Goal: Use online tool/utility: Utilize a website feature to perform a specific function

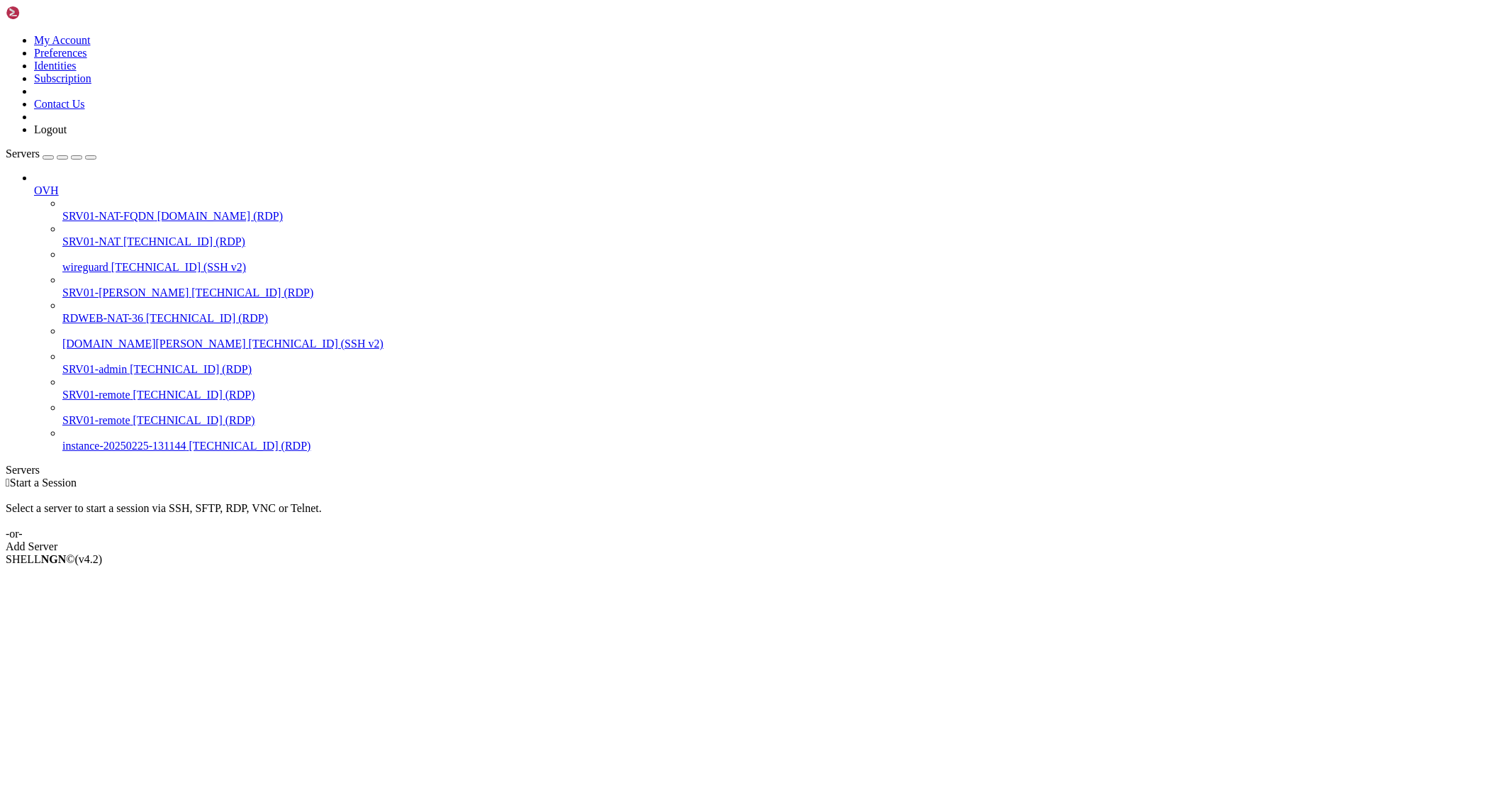
click at [123, 235] on span "[TECHNICAL_ID] (RDP)" at bounding box center [184, 241] width 122 height 12
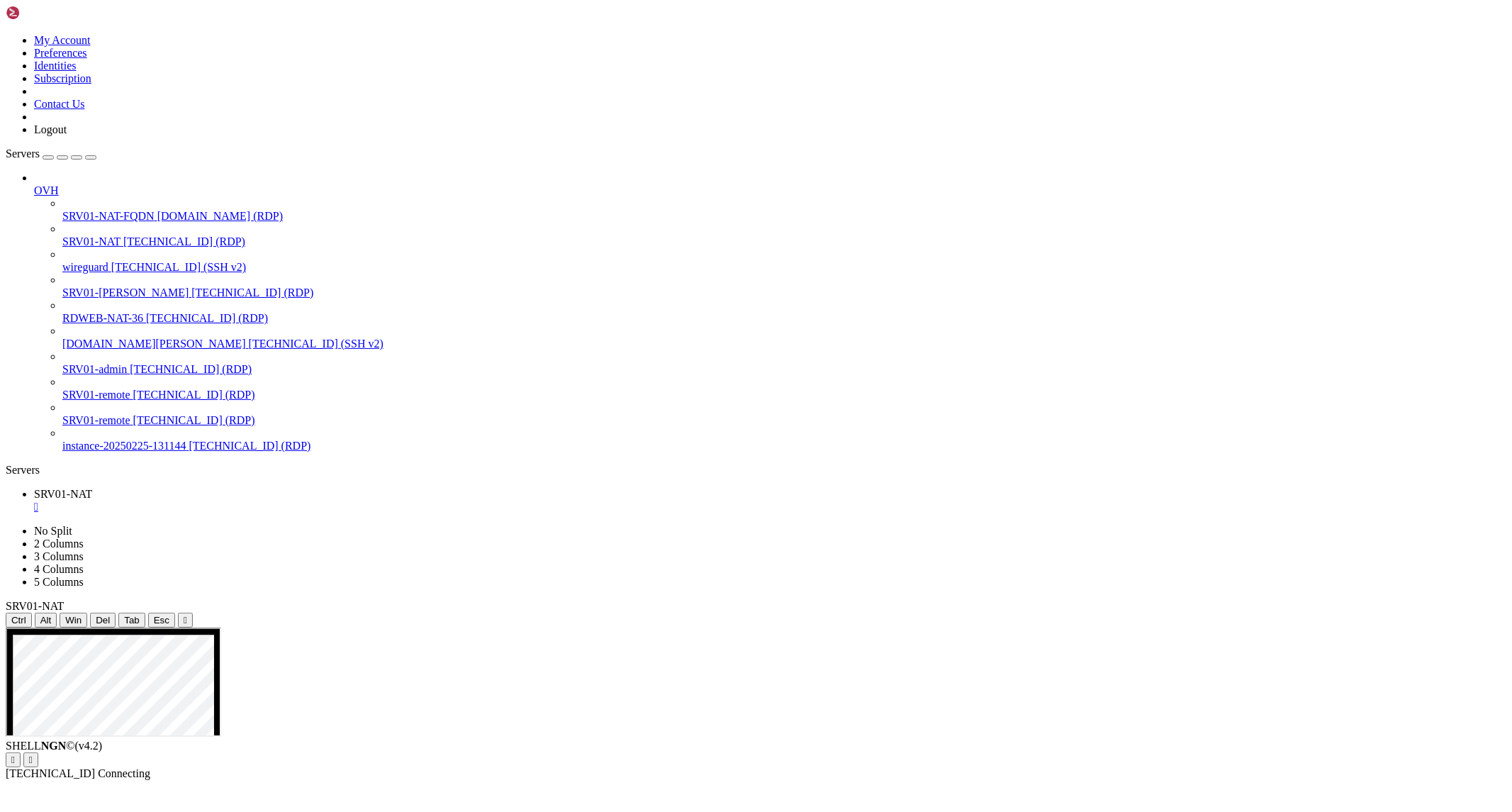
click at [91, 158] on icon "button" at bounding box center [91, 158] width 0 height 0
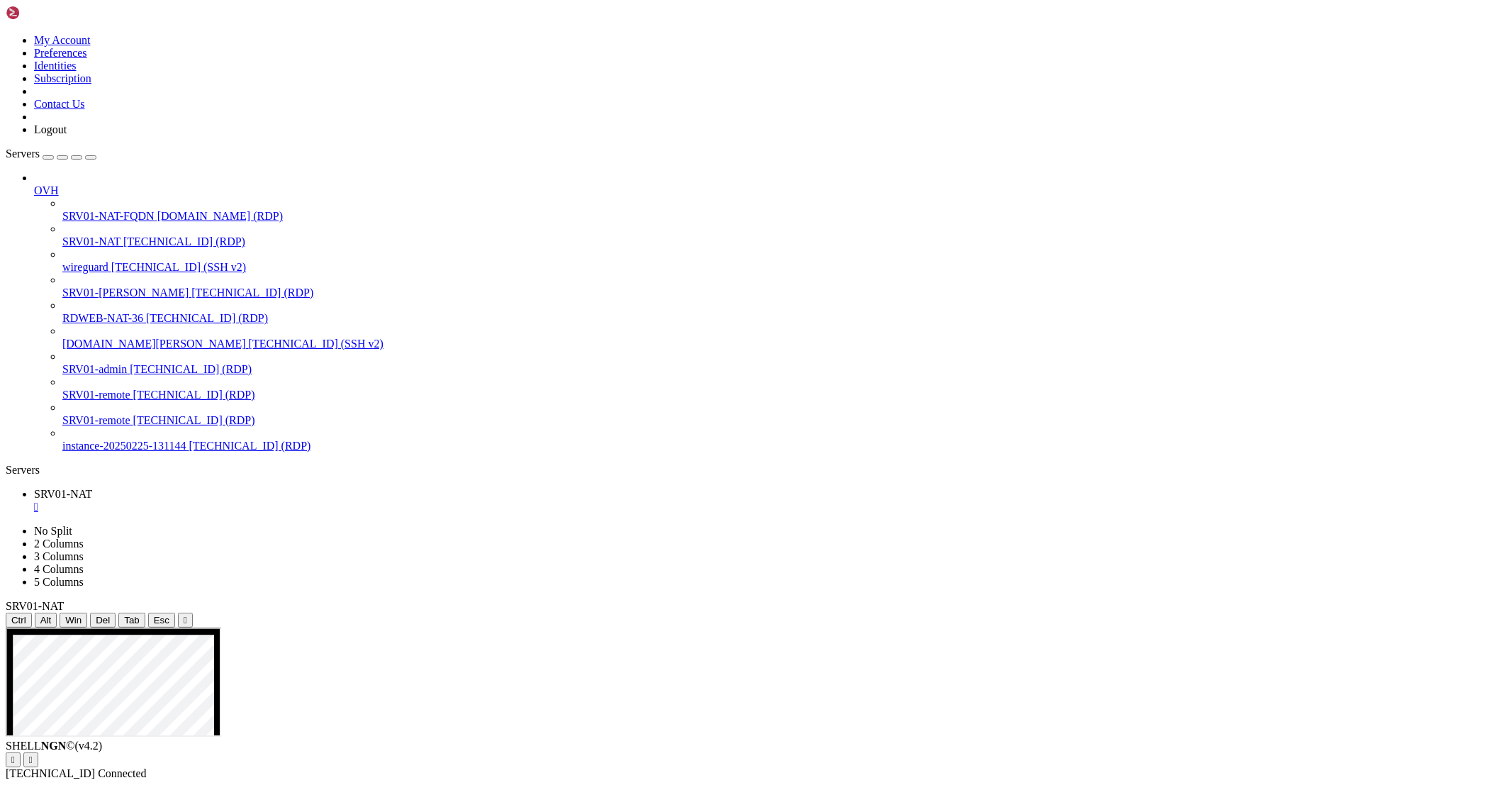
drag, startPoint x: 791, startPoint y: 995, endPoint x: 988, endPoint y: 1002, distance: 197.1
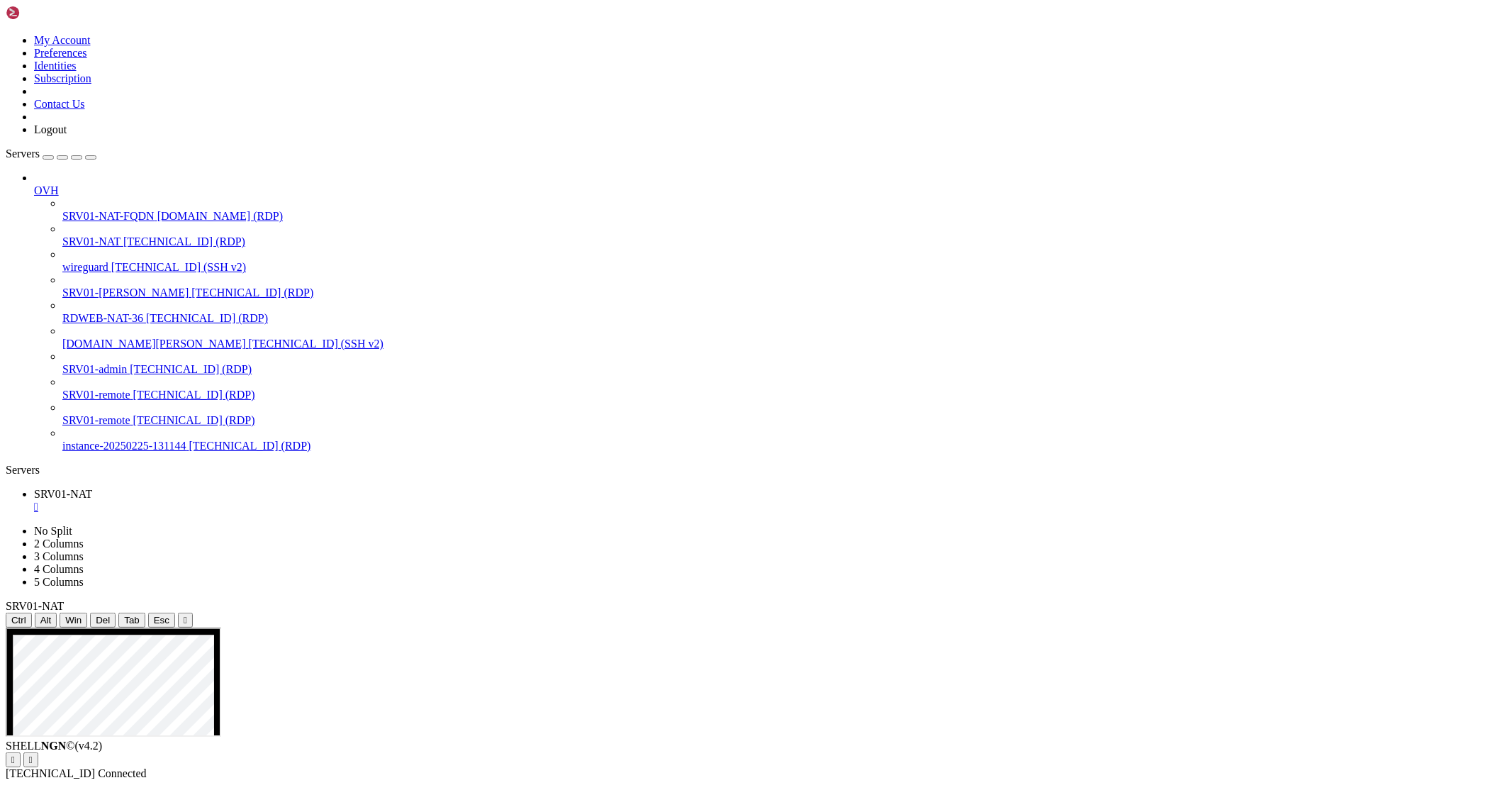
drag, startPoint x: 810, startPoint y: 1118, endPoint x: 1162, endPoint y: 1246, distance: 374.6
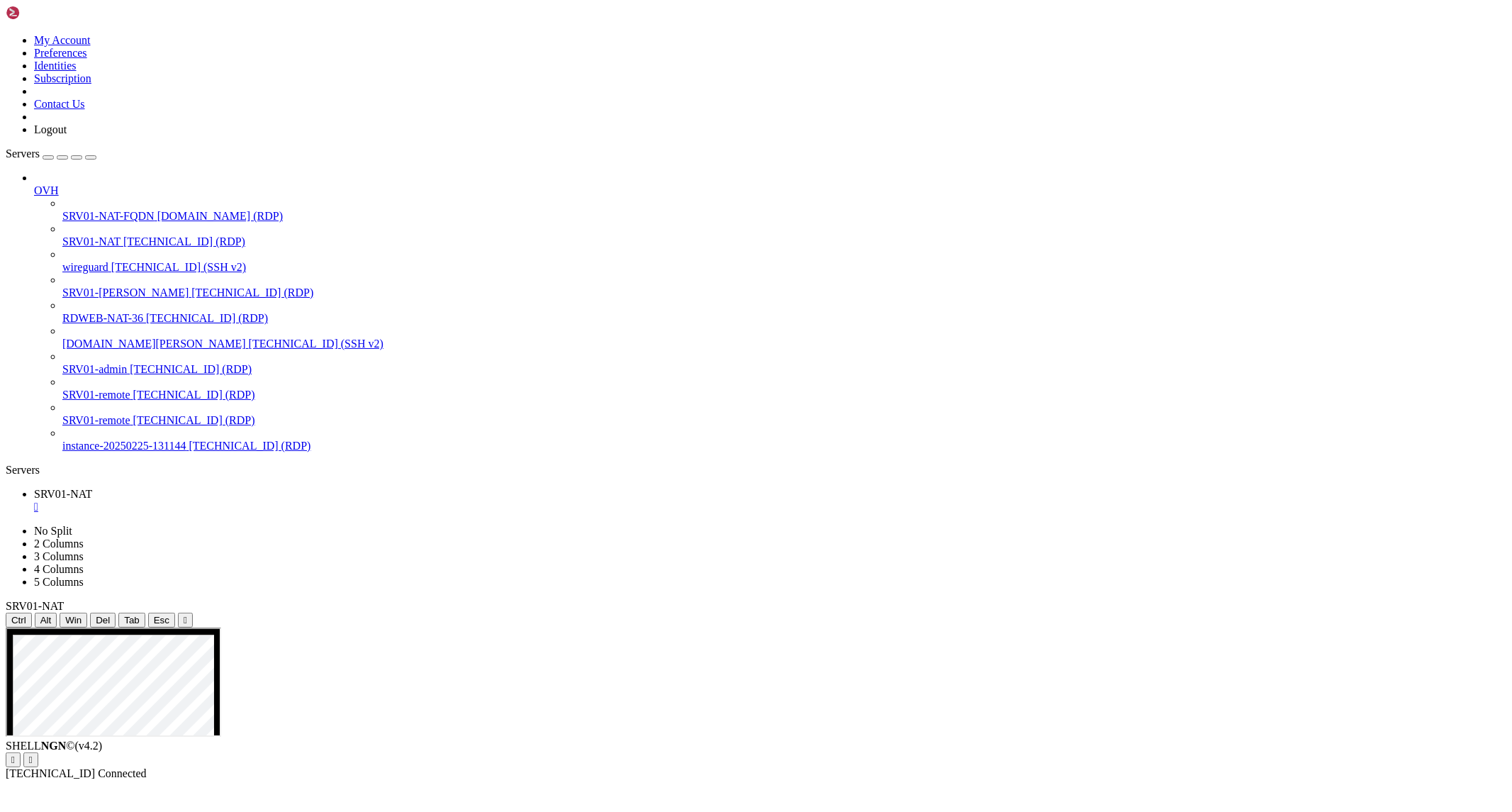
drag, startPoint x: 344, startPoint y: 970, endPoint x: 728, endPoint y: 1159, distance: 428.0
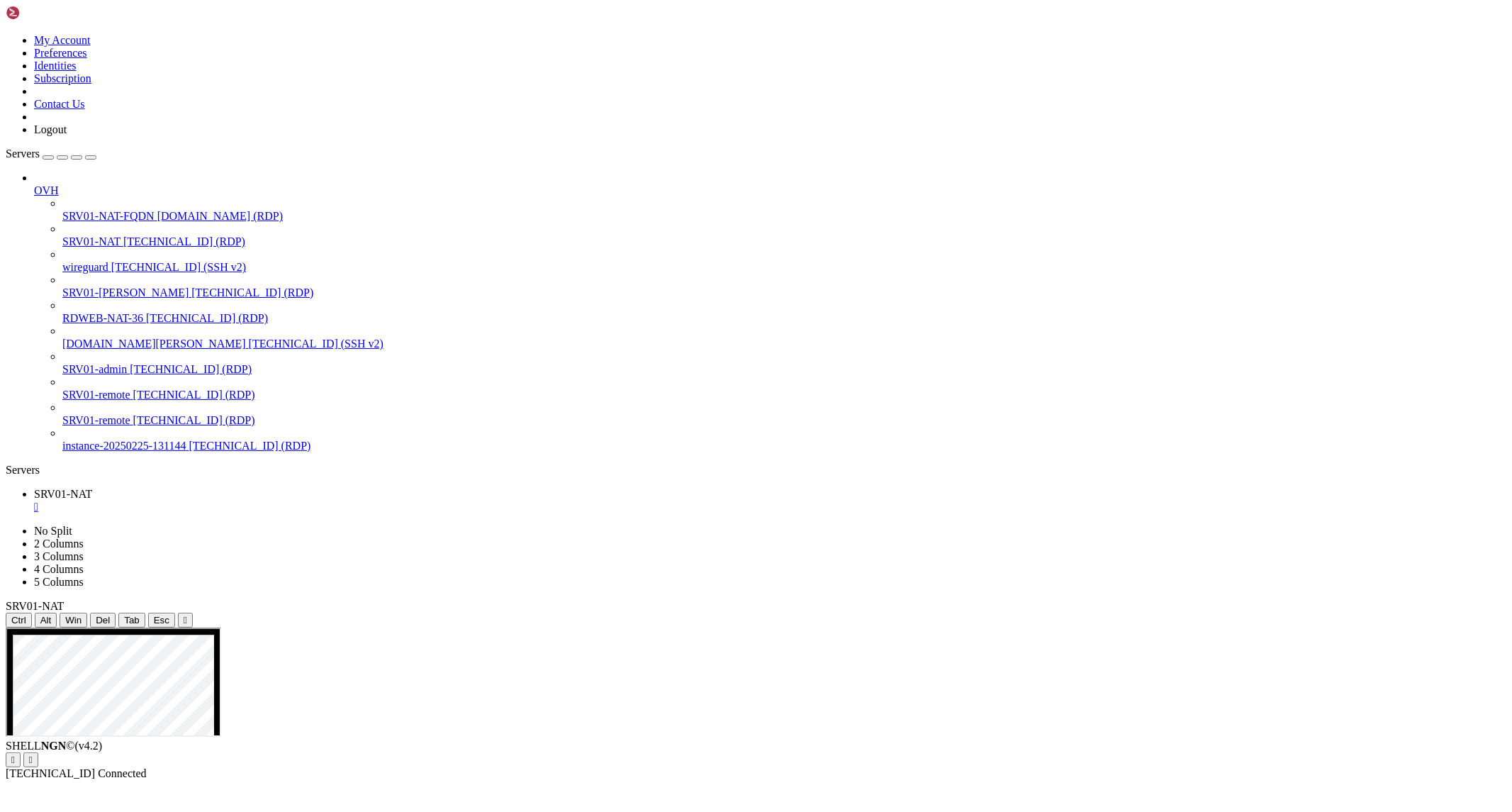
drag, startPoint x: 687, startPoint y: 723, endPoint x: 673, endPoint y: 676, distance: 49.0
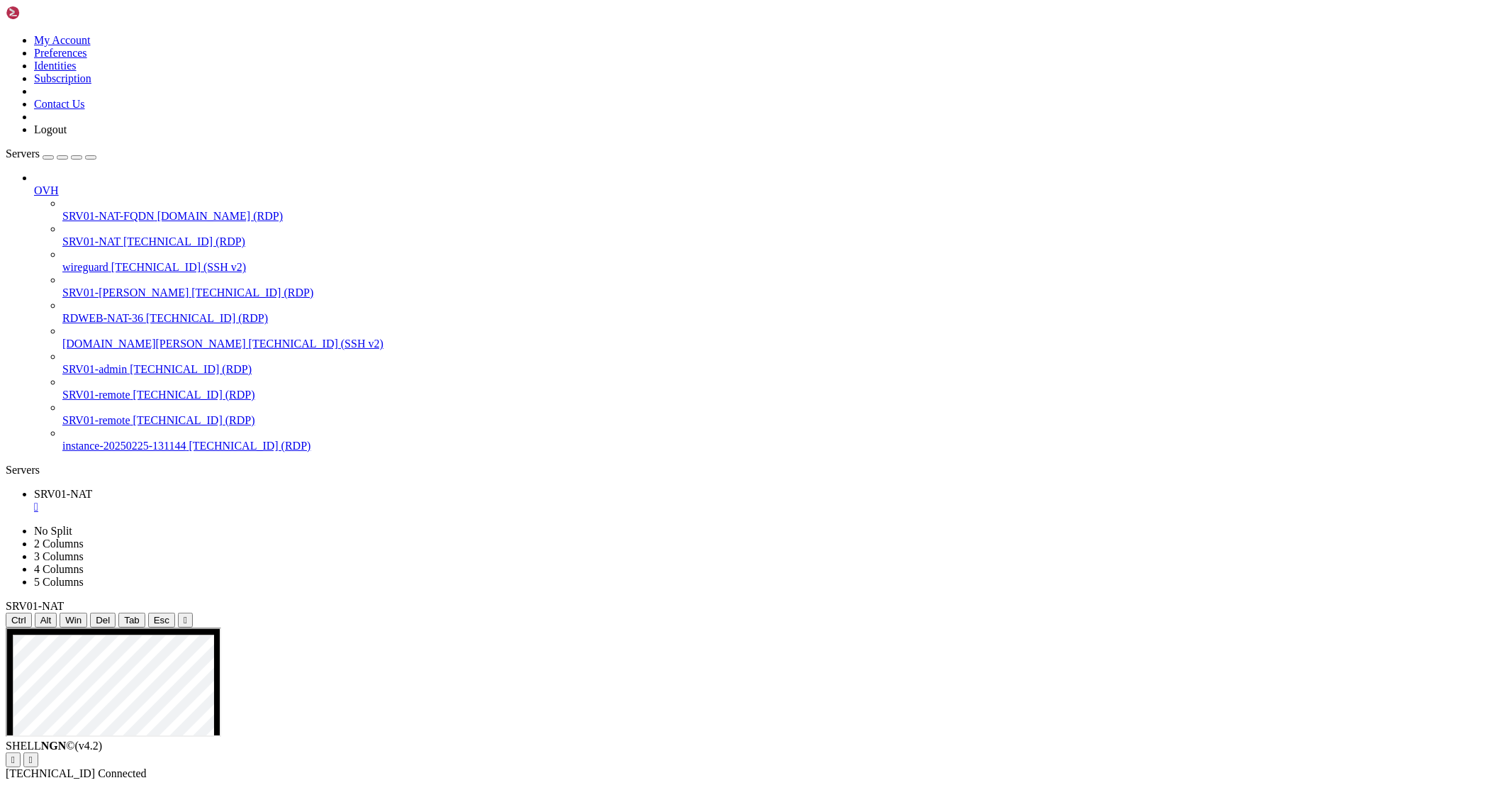
drag, startPoint x: 413, startPoint y: 1239, endPoint x: 538, endPoint y: 1238, distance: 125.0
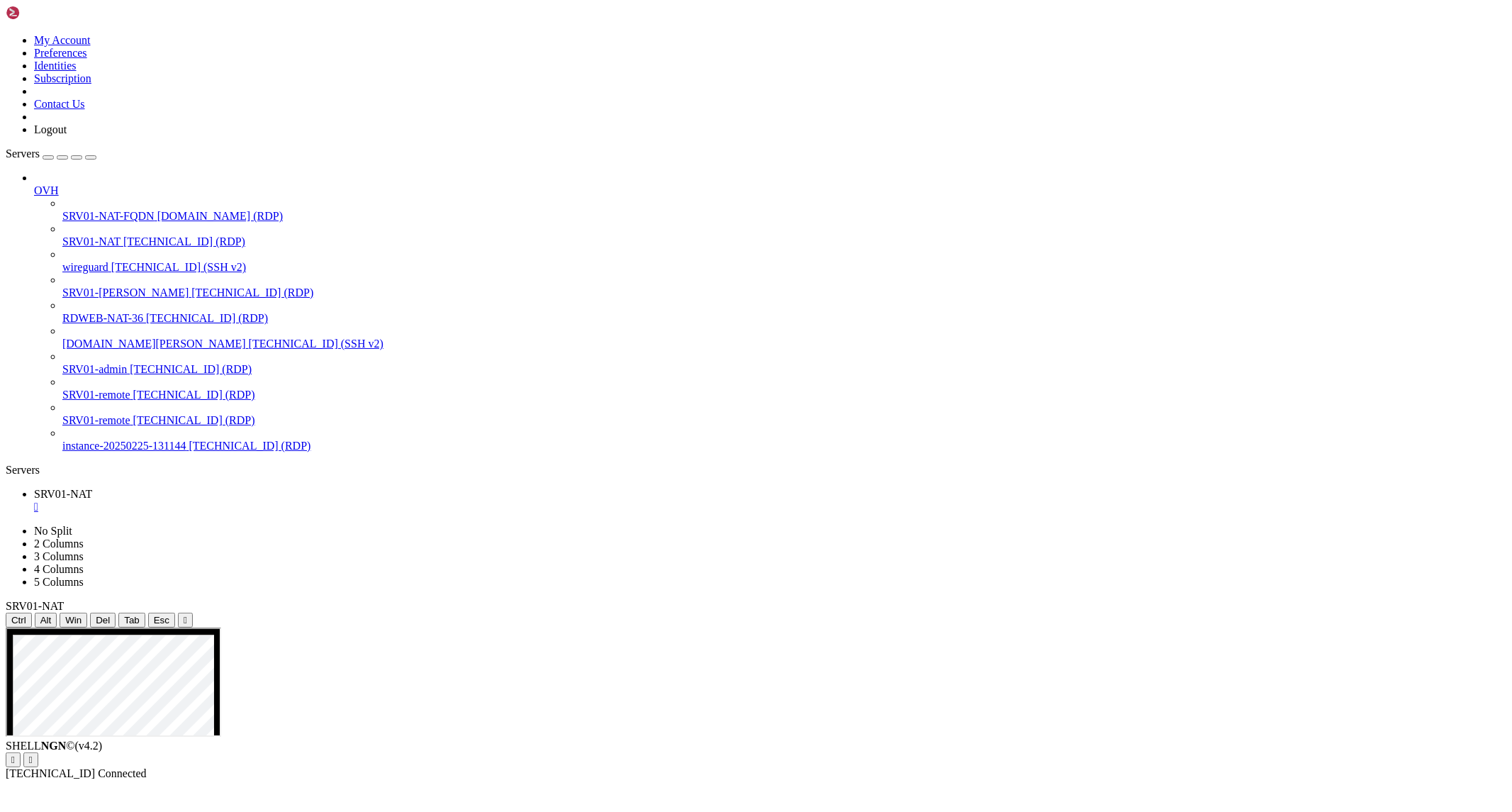
drag, startPoint x: 1050, startPoint y: 1212, endPoint x: 1389, endPoint y: 1321, distance: 356.1
drag, startPoint x: 1280, startPoint y: 1210, endPoint x: 963, endPoint y: 1192, distance: 317.5
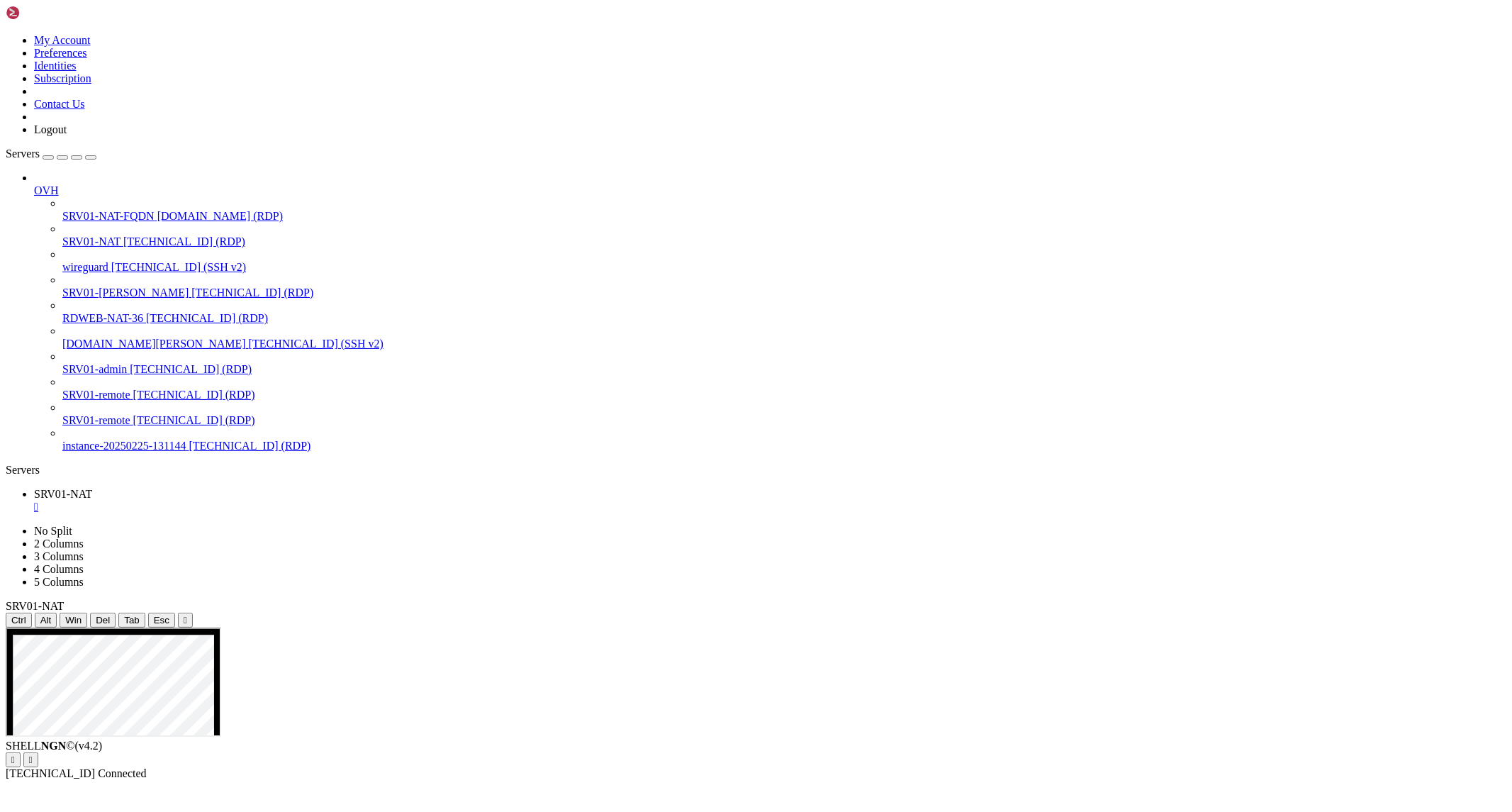
drag, startPoint x: 97, startPoint y: 771, endPoint x: 233, endPoint y: 995, distance: 262.1
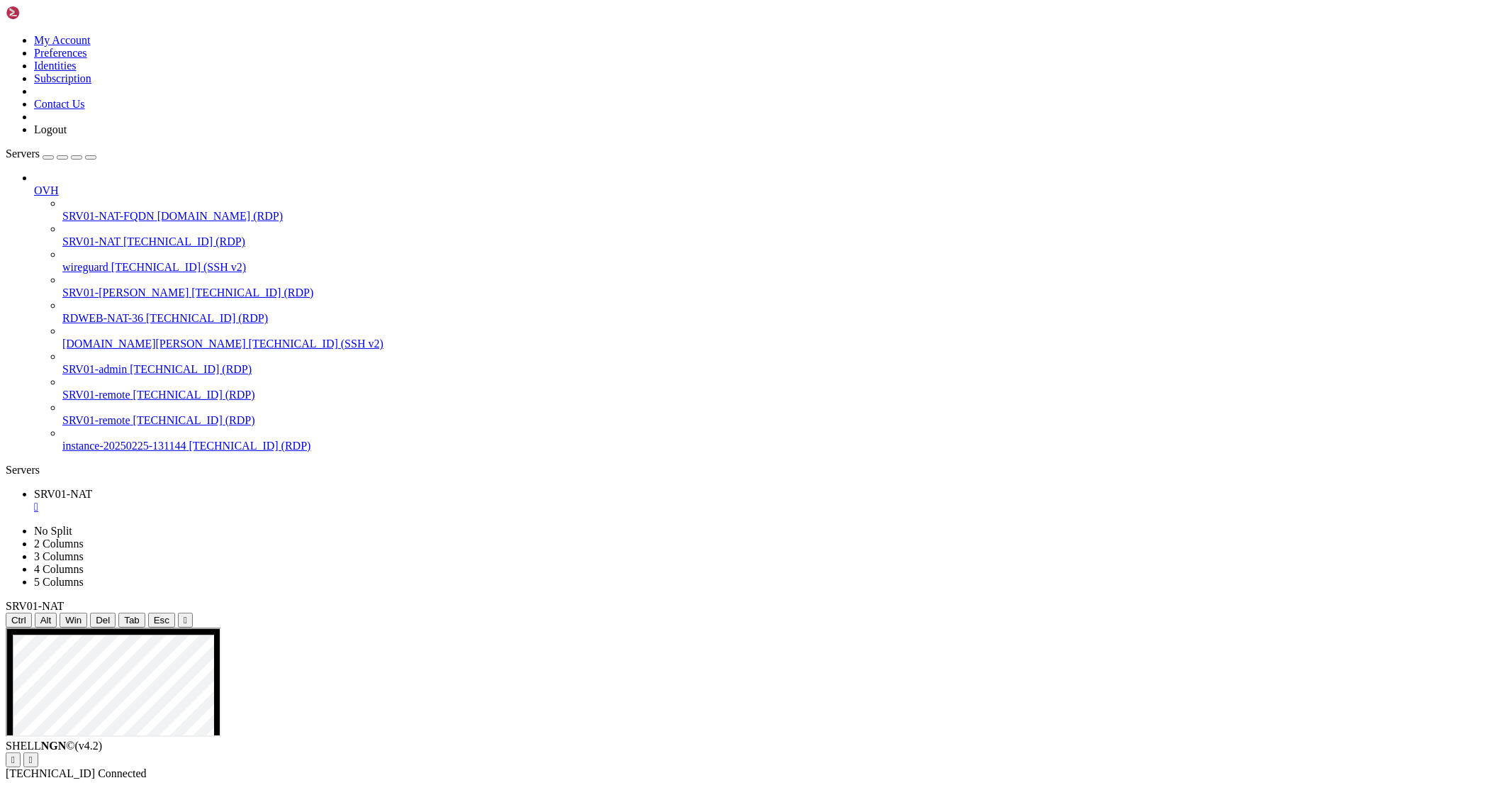
drag, startPoint x: 228, startPoint y: 742, endPoint x: 320, endPoint y: 749, distance: 92.3
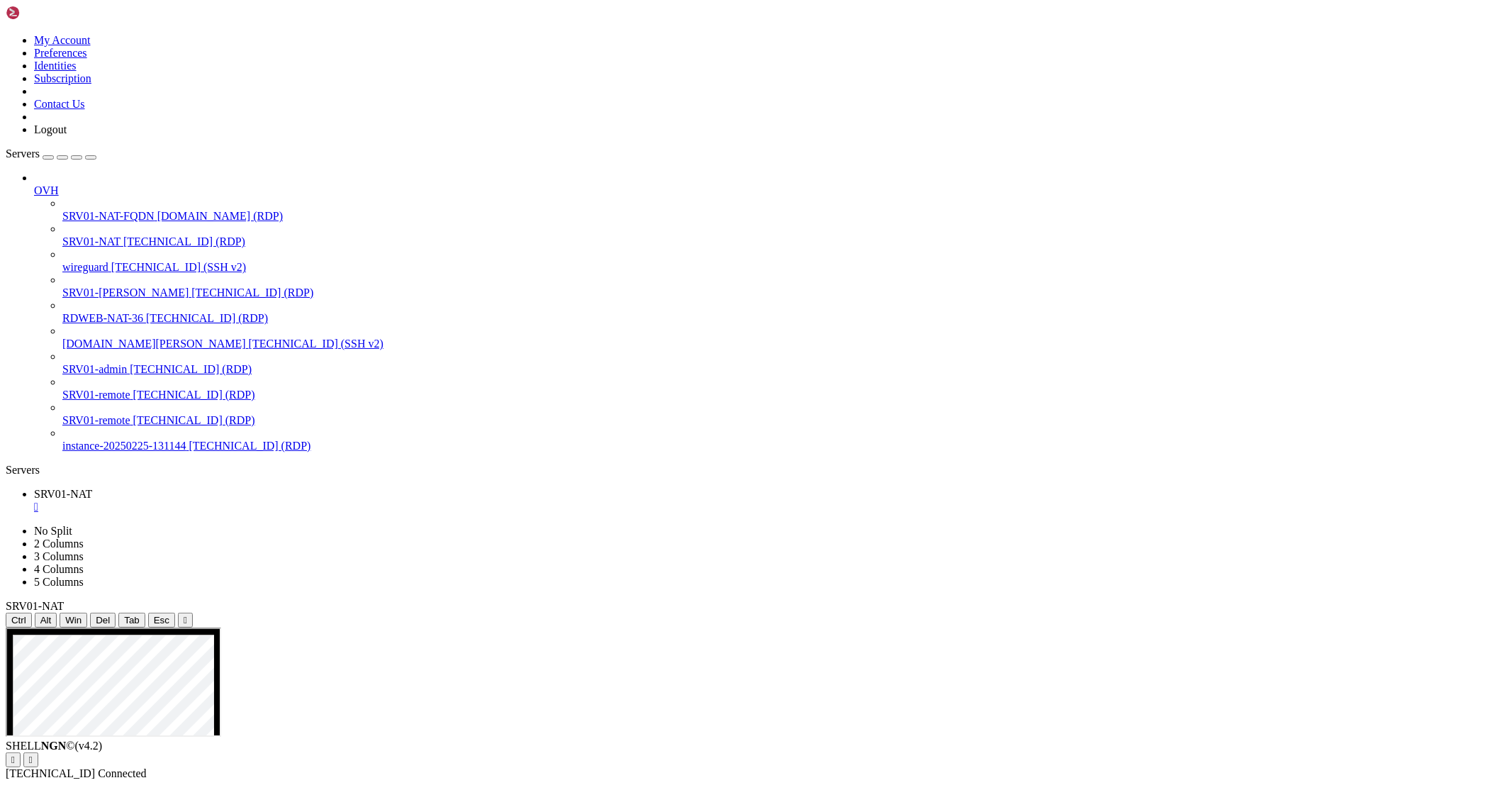
drag, startPoint x: 228, startPoint y: 738, endPoint x: 467, endPoint y: 744, distance: 239.1
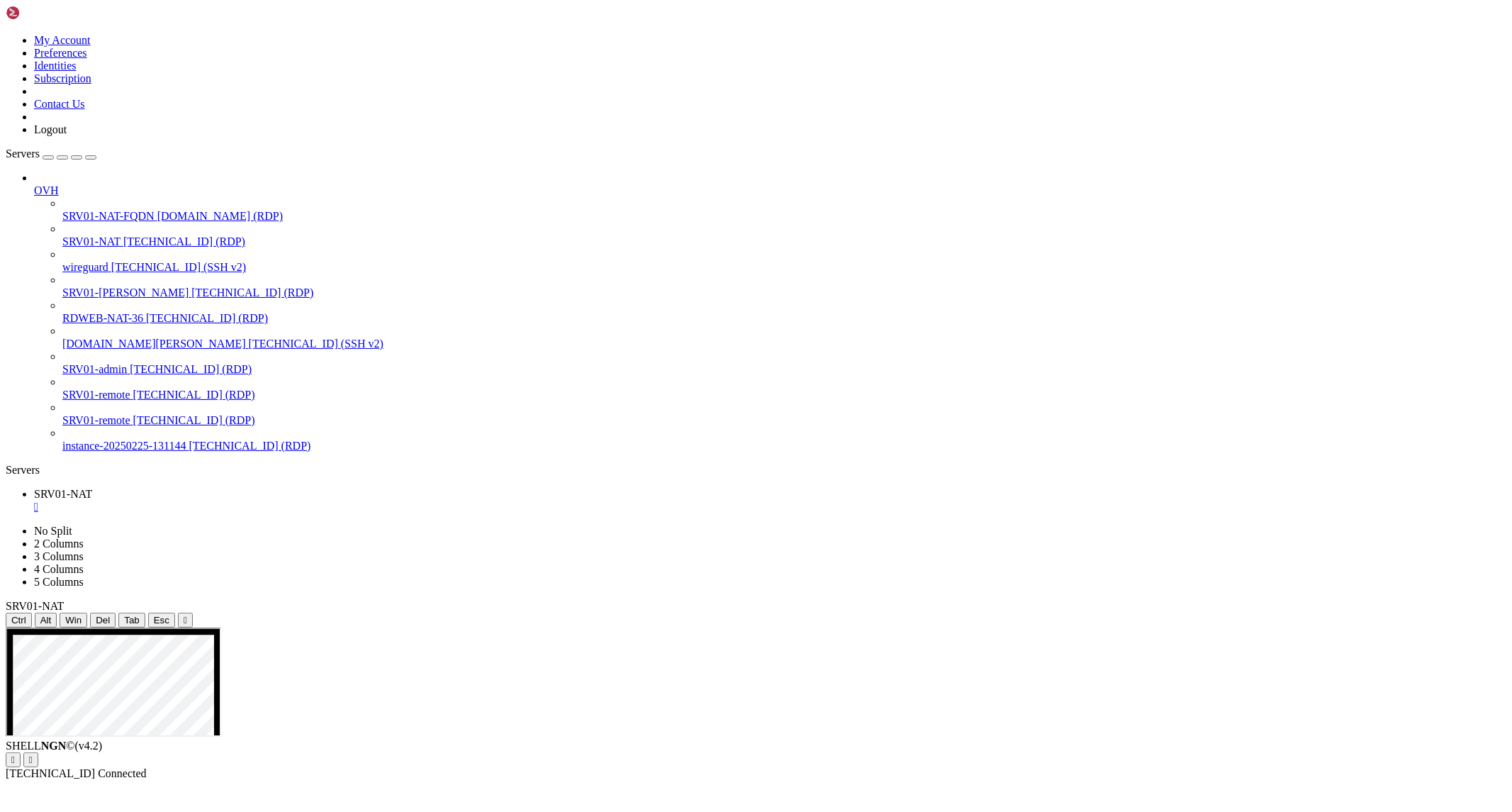
drag, startPoint x: 219, startPoint y: 823, endPoint x: 108, endPoint y: 818, distance: 111.1
drag, startPoint x: 87, startPoint y: 820, endPoint x: 220, endPoint y: 821, distance: 133.0
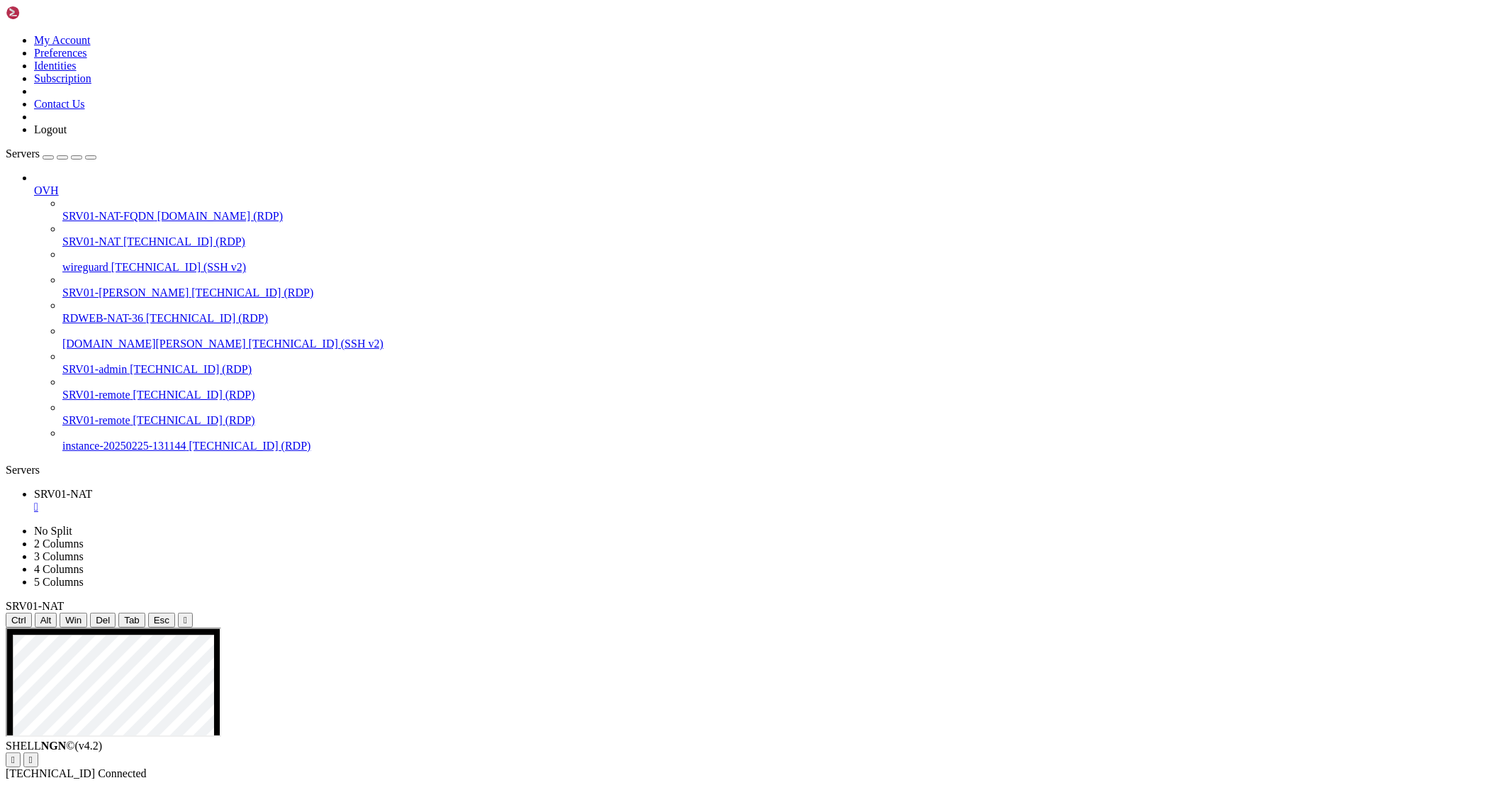
drag, startPoint x: 299, startPoint y: 1148, endPoint x: 488, endPoint y: 1153, distance: 189.1
